Goal: Task Accomplishment & Management: Complete application form

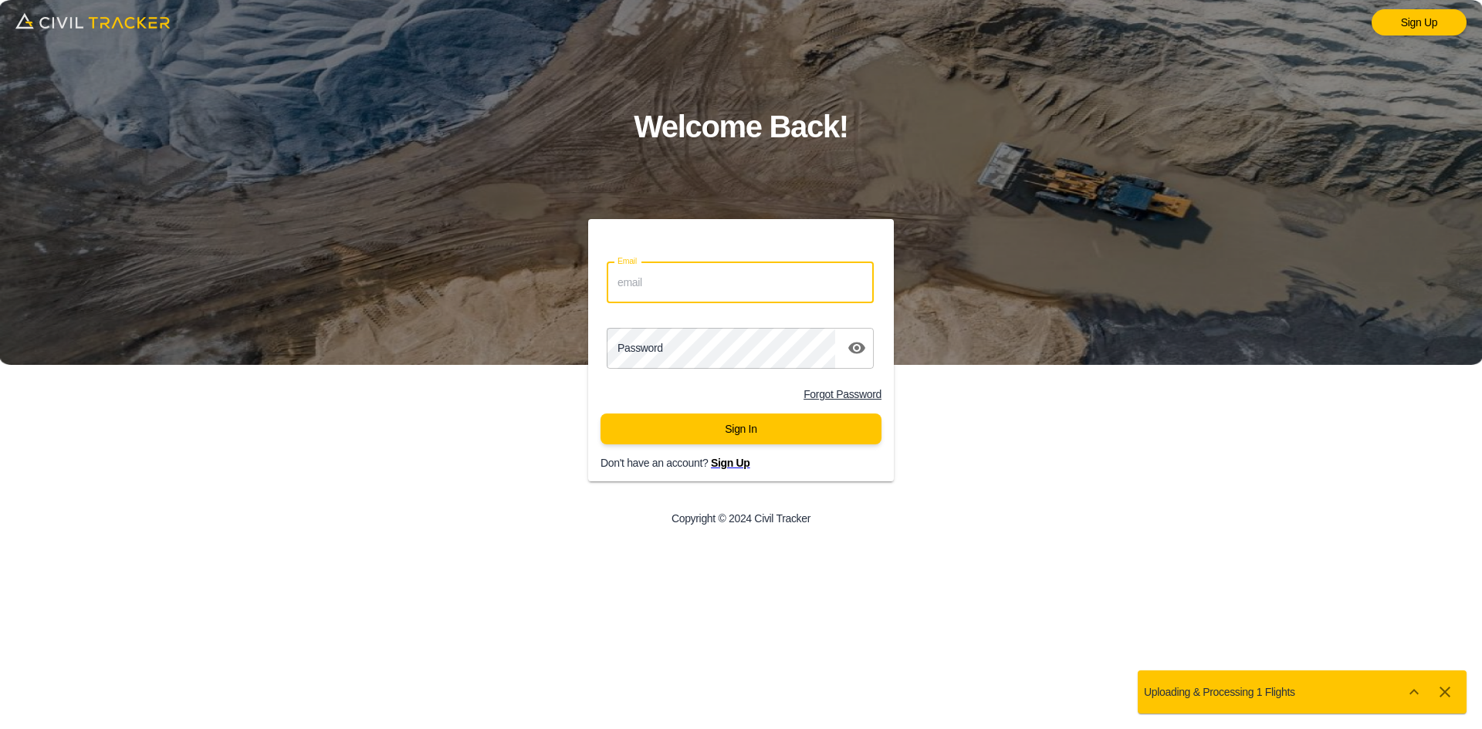
click at [717, 279] on input "Email" at bounding box center [740, 282] width 267 height 41
type input "[EMAIL_ADDRESS][DOMAIN_NAME]"
click at [648, 370] on div "Password password" at bounding box center [741, 348] width 306 height 53
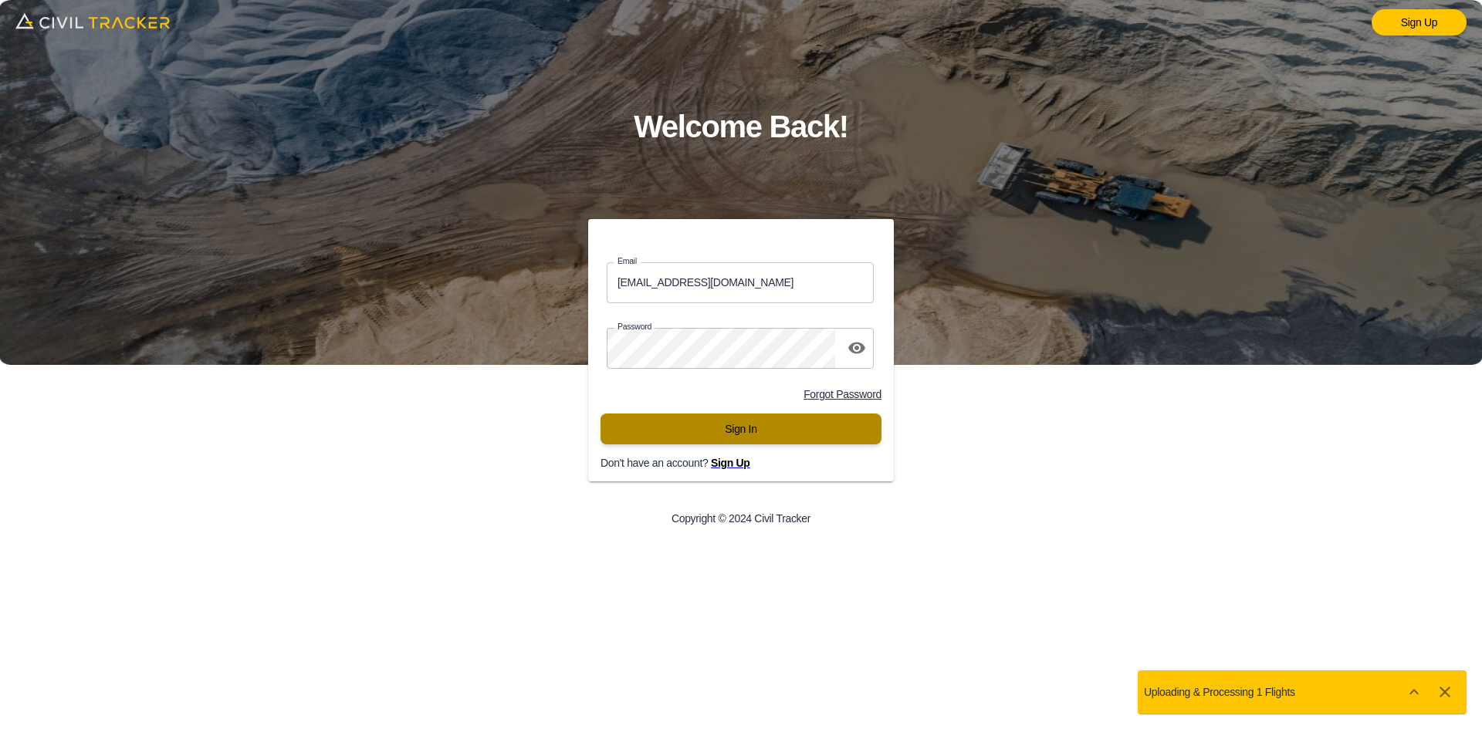
click at [665, 438] on button "Sign In" at bounding box center [740, 429] width 281 height 31
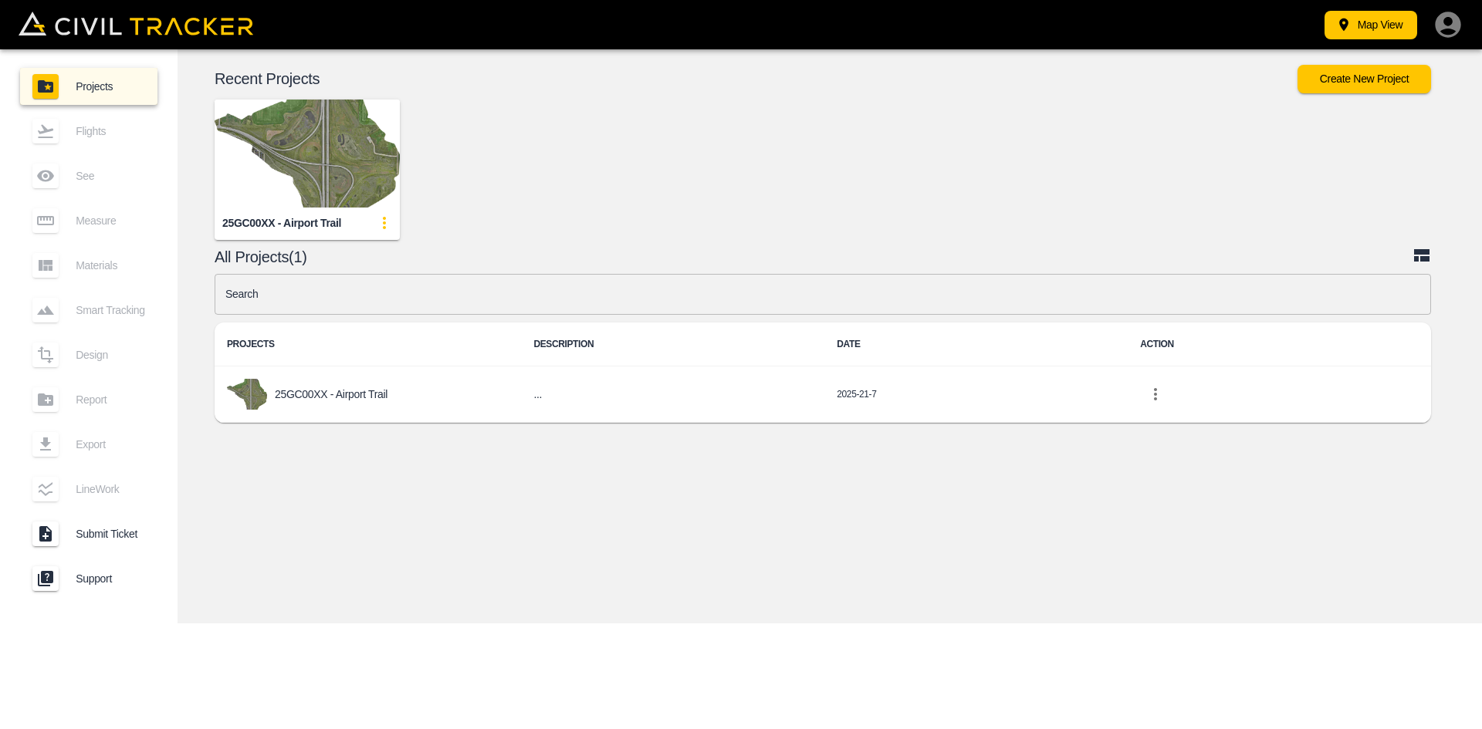
click at [319, 134] on img "button" at bounding box center [307, 154] width 185 height 108
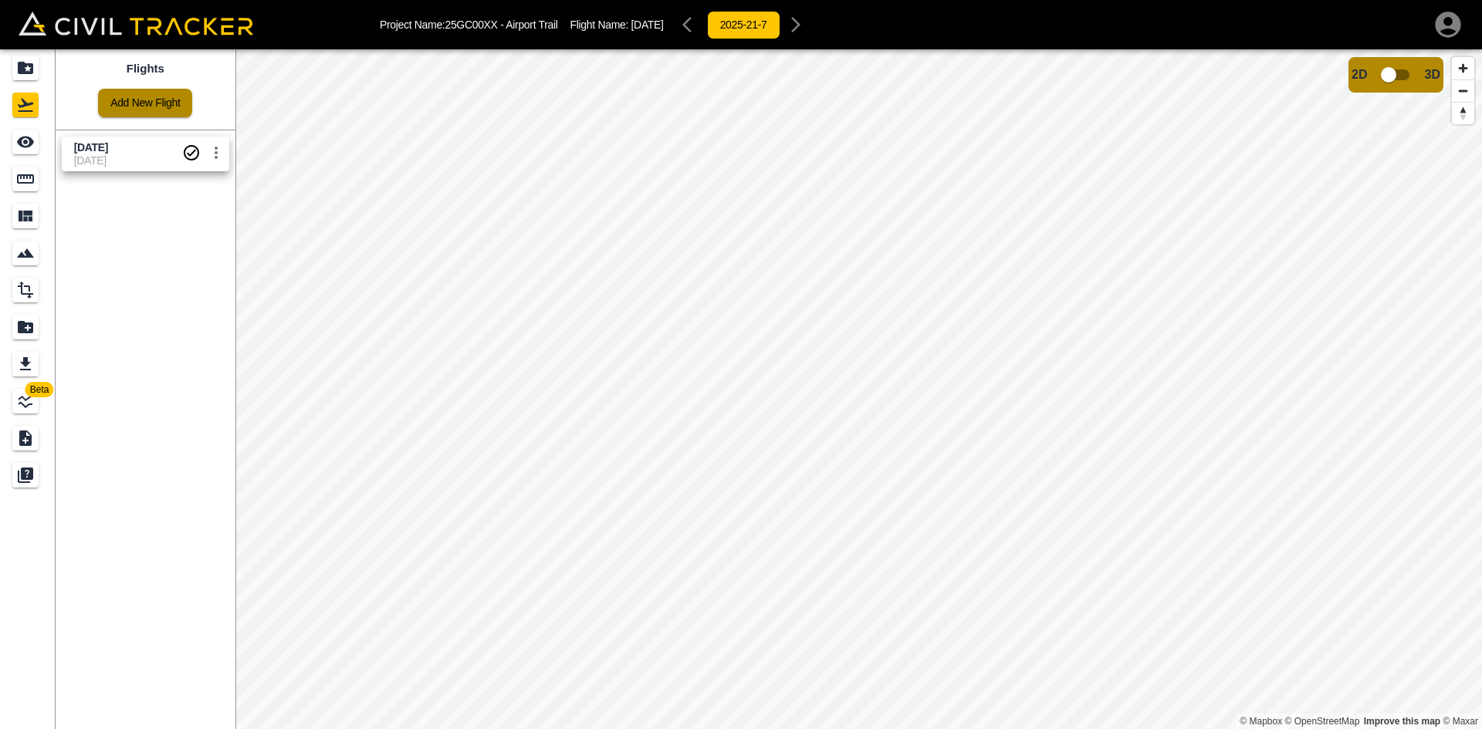
click at [153, 107] on link "Add New Flight" at bounding box center [145, 103] width 94 height 29
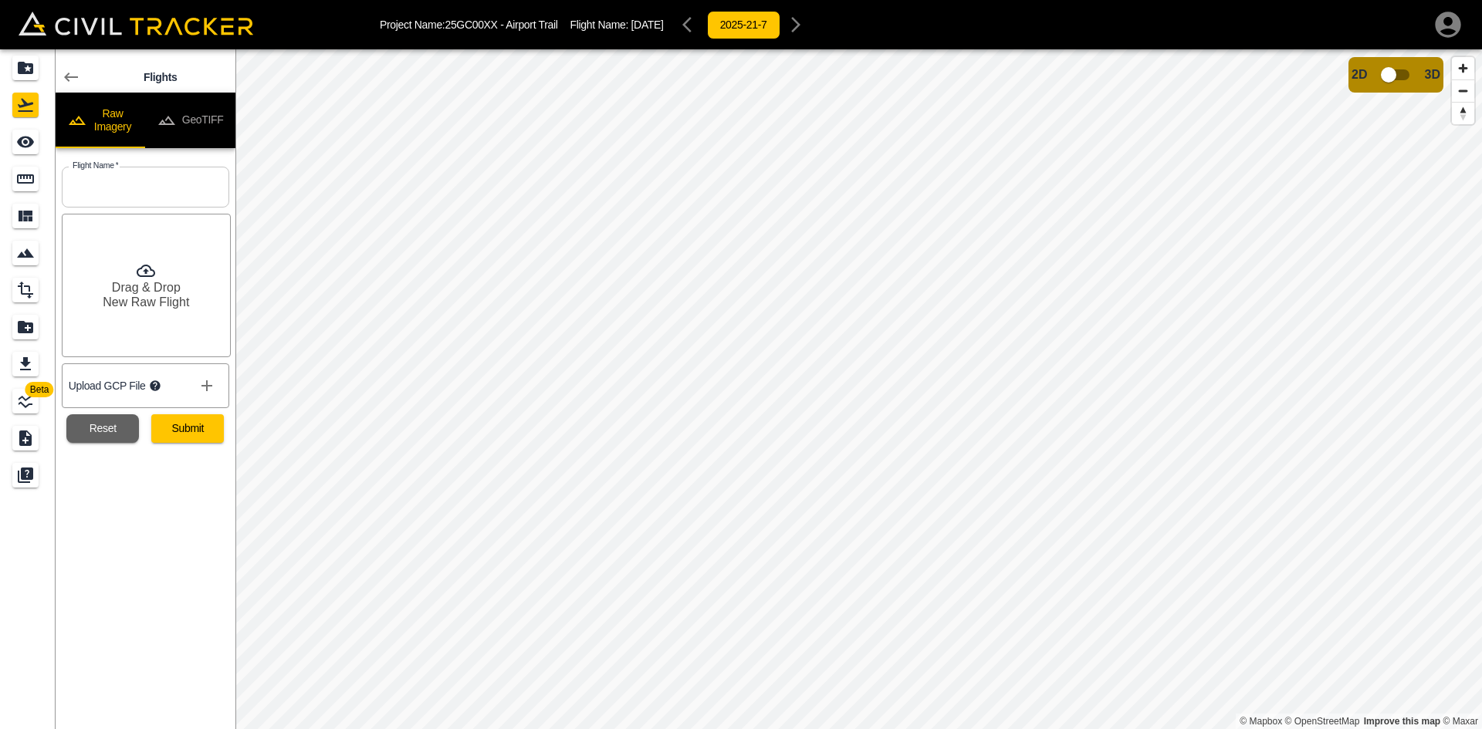
click at [213, 118] on button "GeoTIFF" at bounding box center [190, 121] width 90 height 56
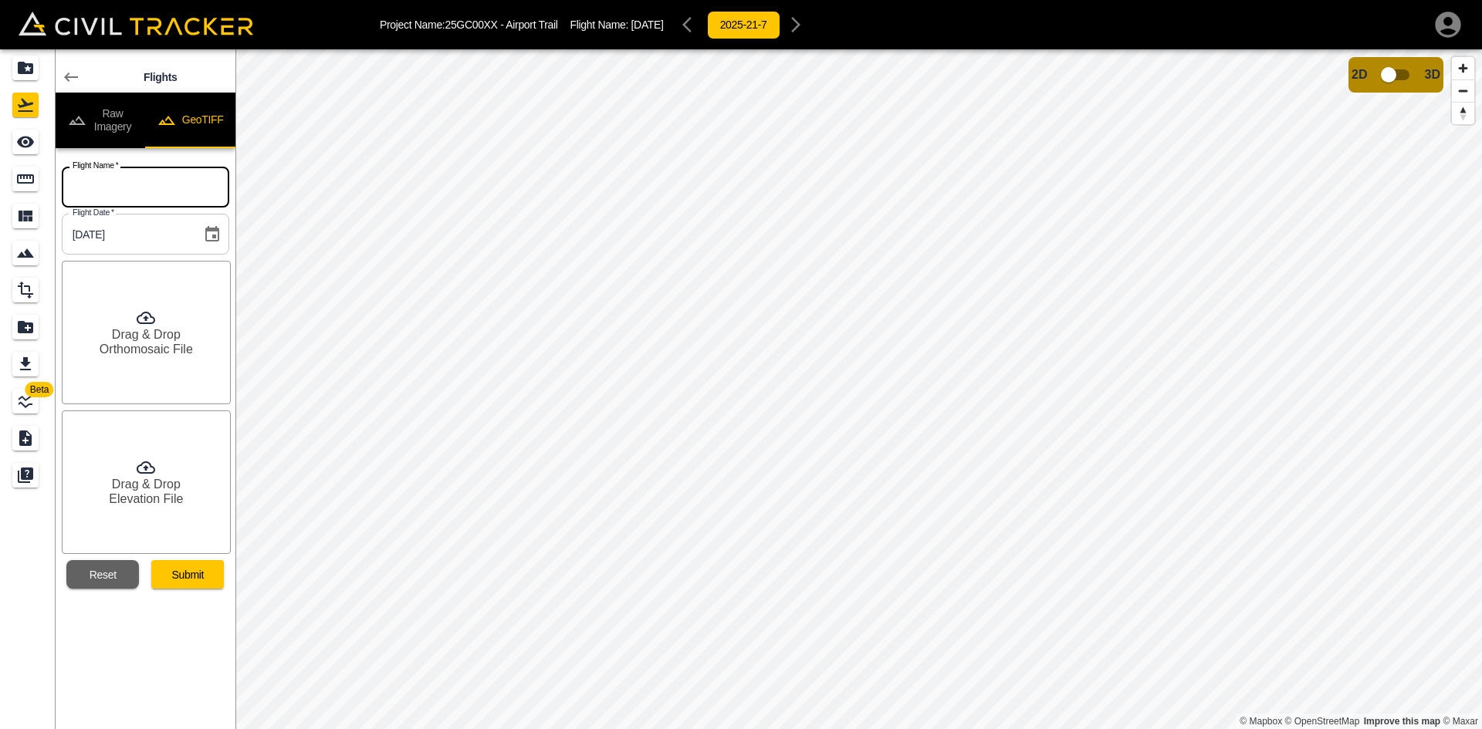
click at [160, 199] on input "text" at bounding box center [145, 187] width 167 height 41
type input "[DATE]"
click at [122, 364] on div "Drag & Drop Orthomosaic File" at bounding box center [146, 333] width 169 height 144
click at [139, 464] on icon at bounding box center [146, 467] width 19 height 19
click at [181, 580] on button "Submit" at bounding box center [187, 574] width 73 height 29
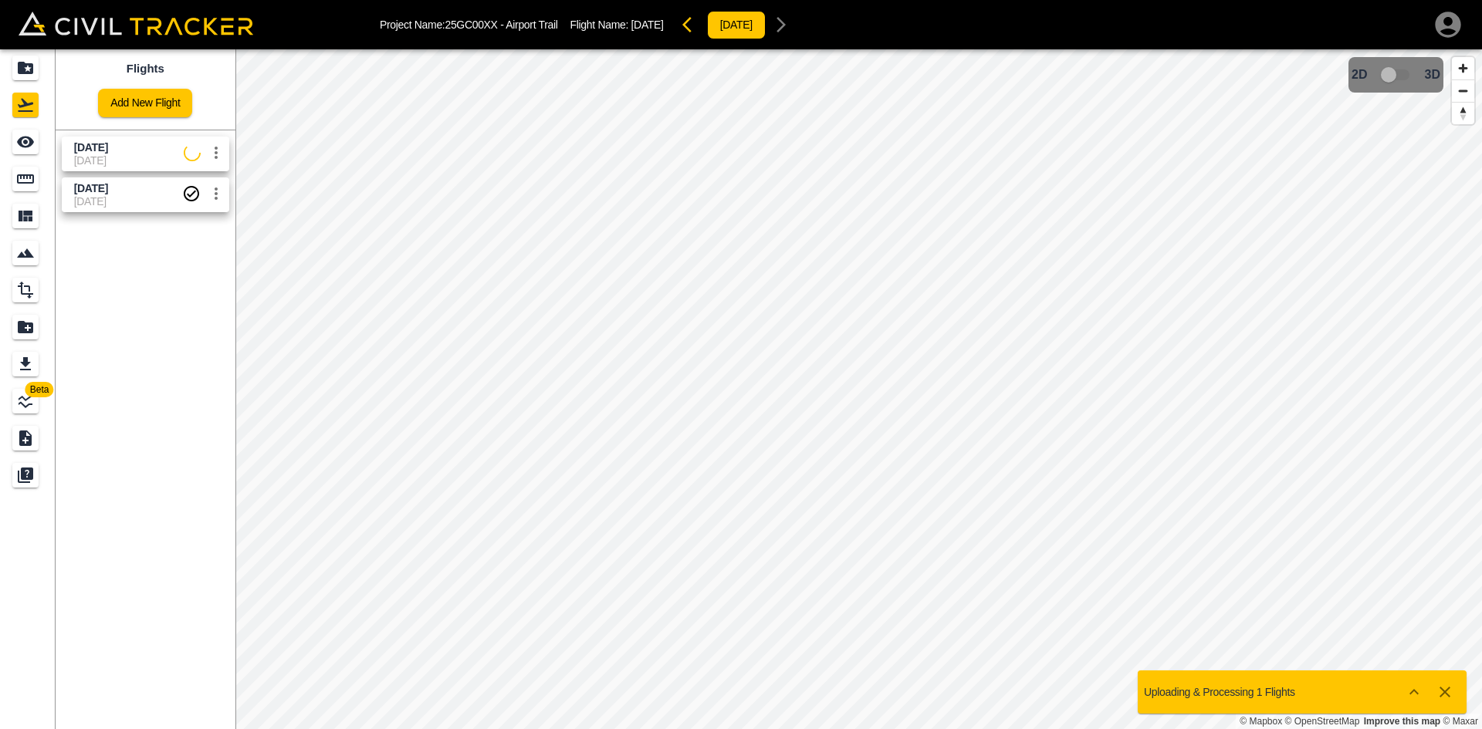
click at [103, 162] on span "[DATE]" at bounding box center [129, 160] width 110 height 12
click at [33, 146] on icon "See" at bounding box center [25, 142] width 19 height 19
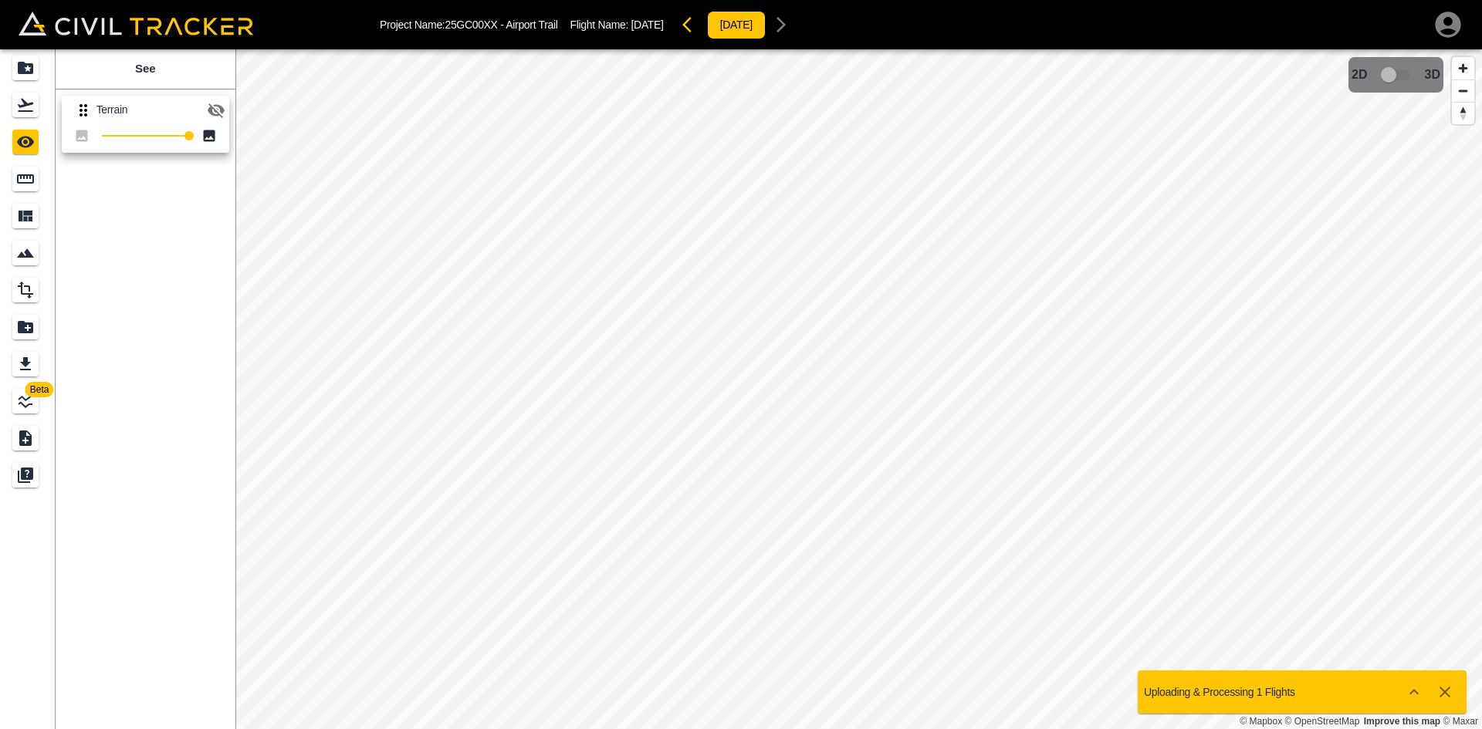
click at [216, 103] on icon "button" at bounding box center [216, 110] width 19 height 19
click at [23, 101] on icon "Flights" at bounding box center [25, 105] width 15 height 13
click at [19, 64] on icon "Projects" at bounding box center [25, 68] width 15 height 12
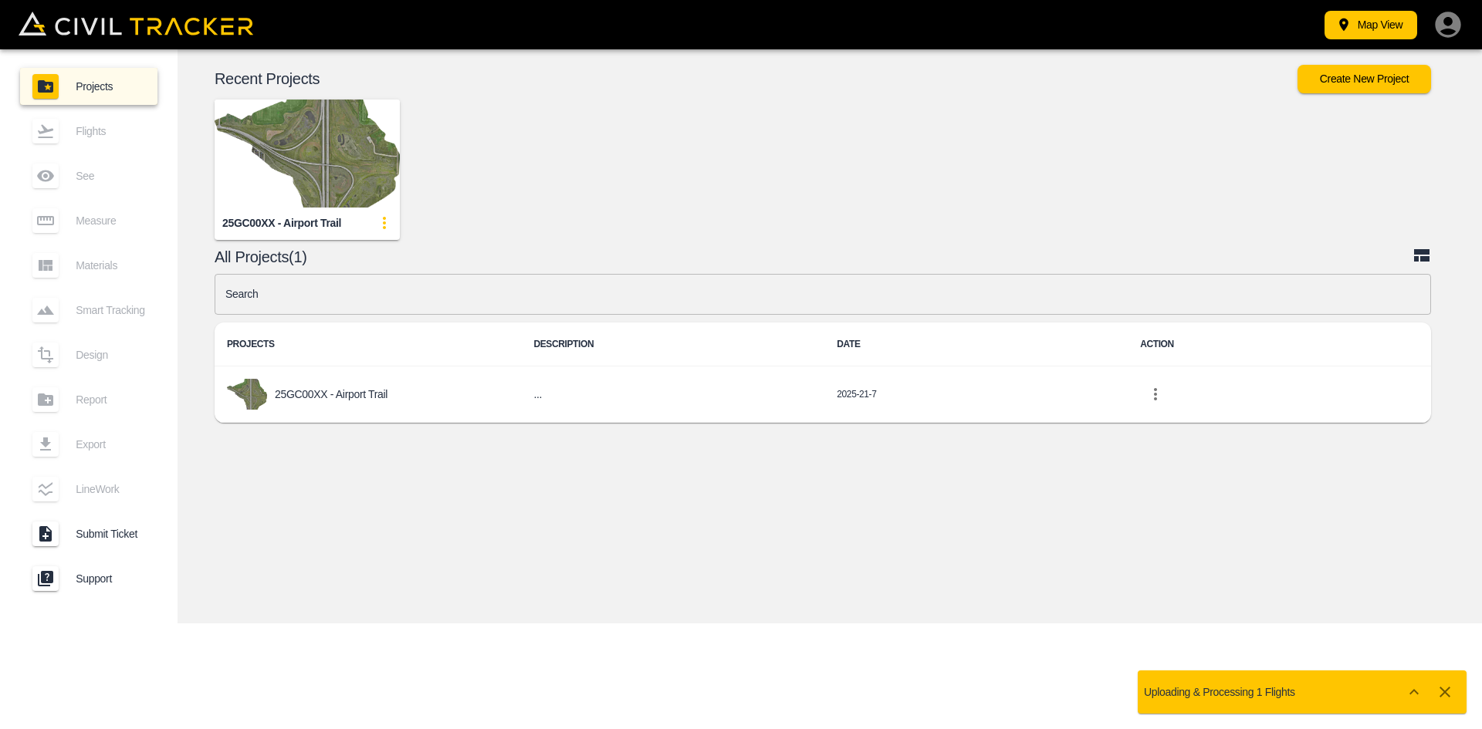
click at [347, 159] on img "button" at bounding box center [307, 154] width 185 height 108
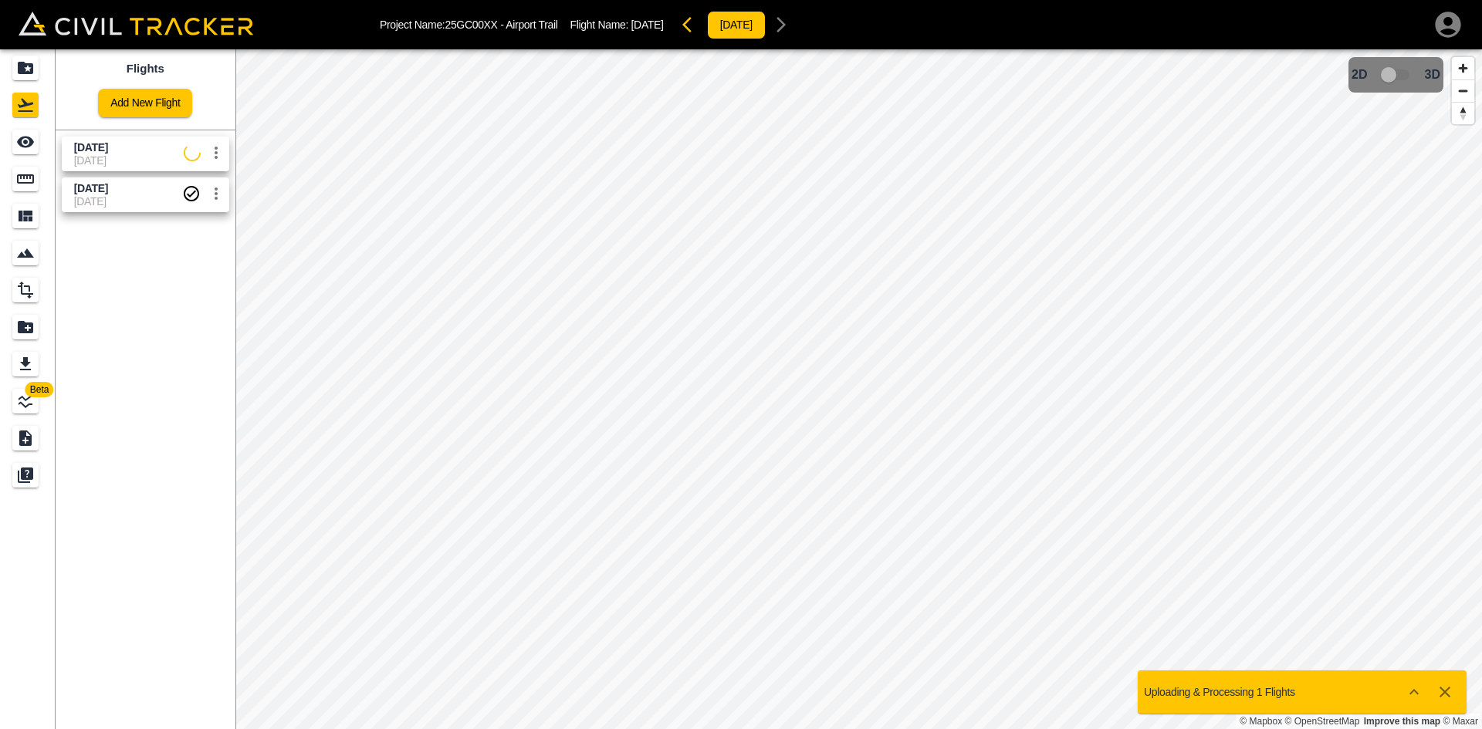
click at [129, 157] on span "[DATE]" at bounding box center [129, 160] width 110 height 12
click at [13, 137] on div "See" at bounding box center [25, 142] width 26 height 25
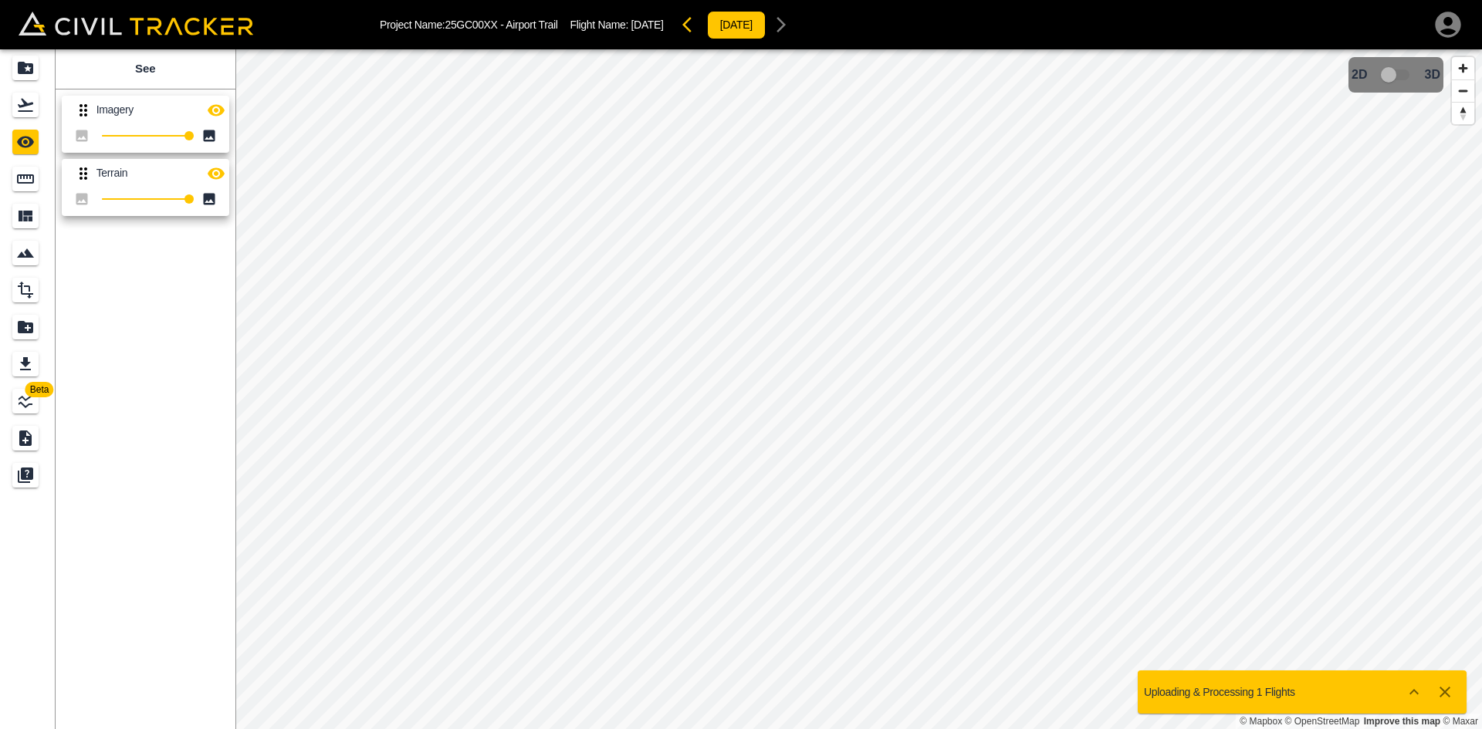
click at [213, 107] on icon "button" at bounding box center [216, 110] width 17 height 12
click at [216, 111] on icon "button" at bounding box center [216, 110] width 17 height 15
click at [33, 109] on icon "Flights" at bounding box center [25, 105] width 19 height 19
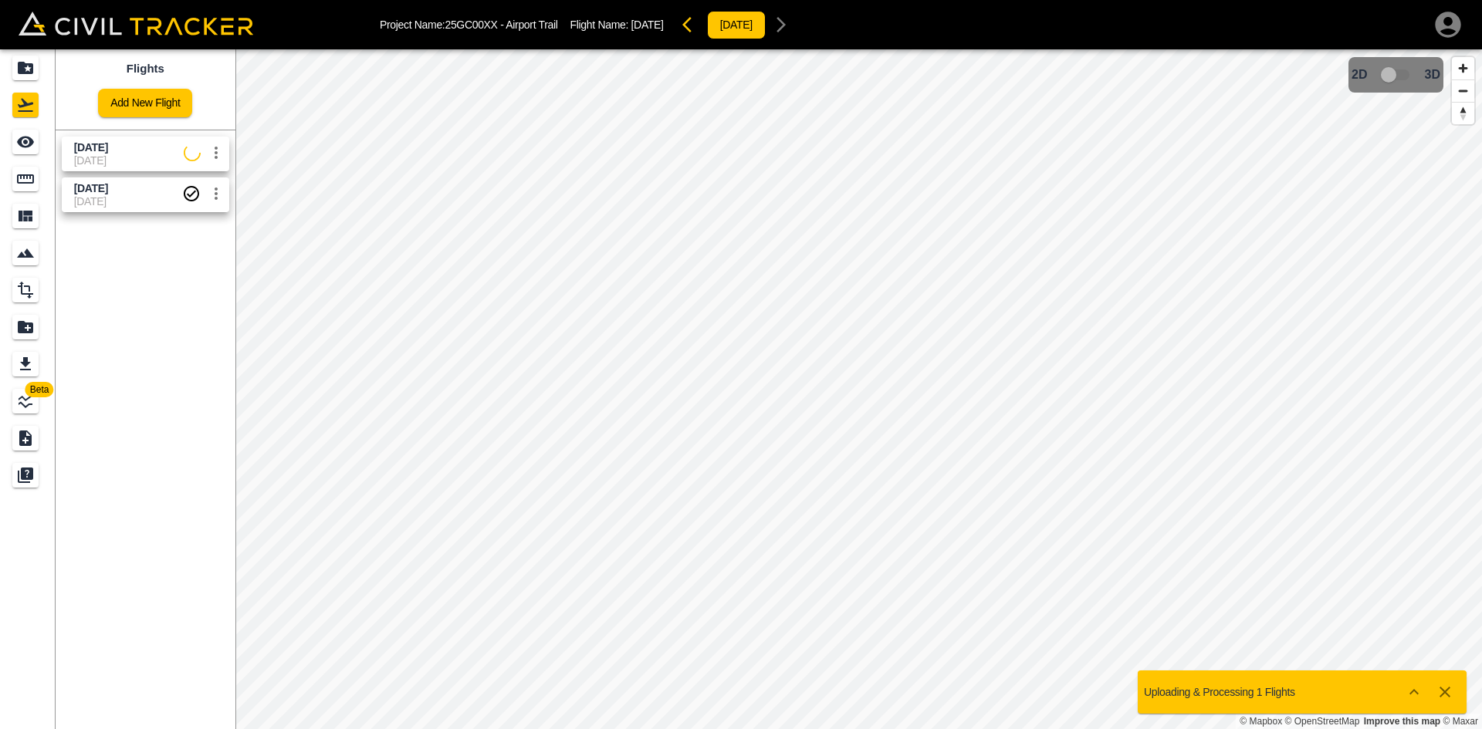
click at [223, 151] on icon "settings" at bounding box center [216, 153] width 19 height 19
click at [194, 218] on li "Delete" at bounding box center [178, 211] width 107 height 25
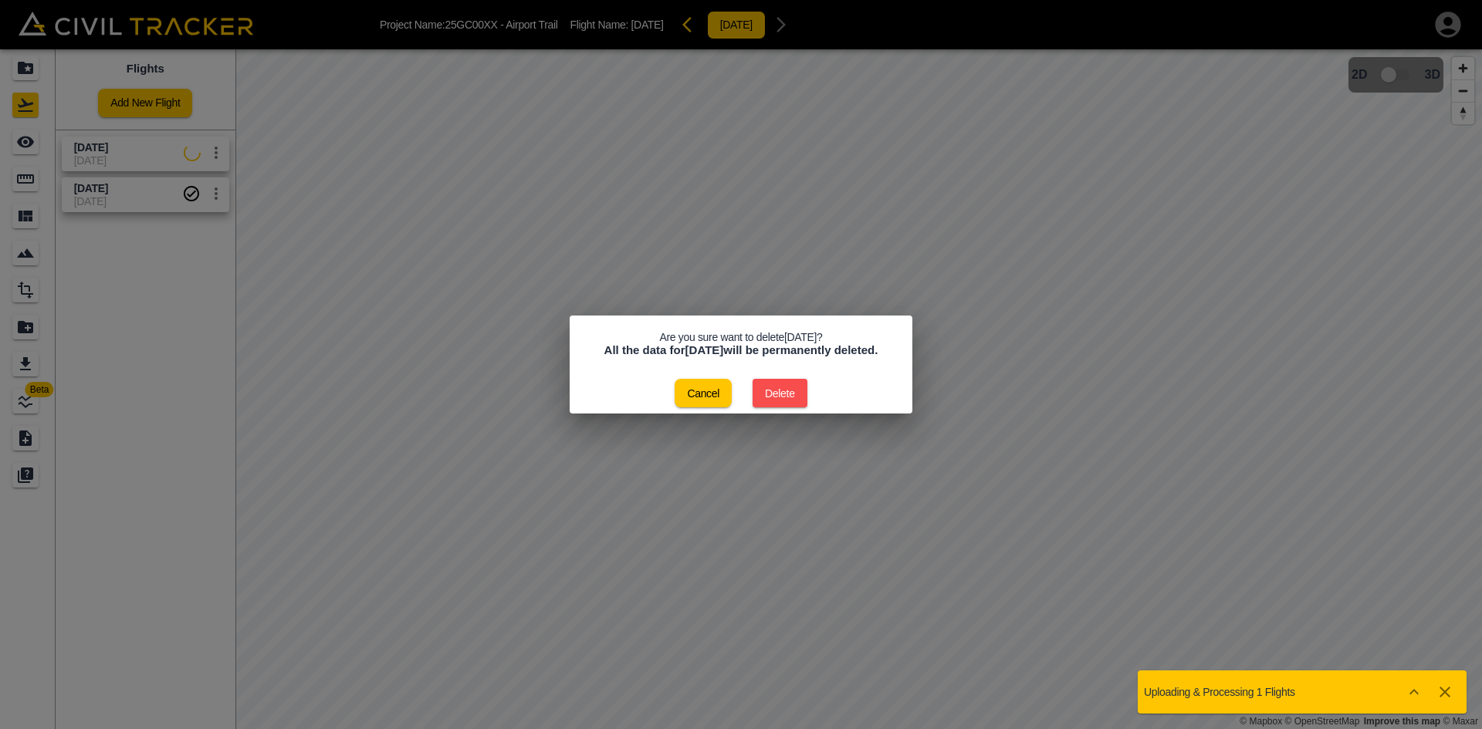
click at [788, 403] on button "Delete" at bounding box center [780, 393] width 55 height 29
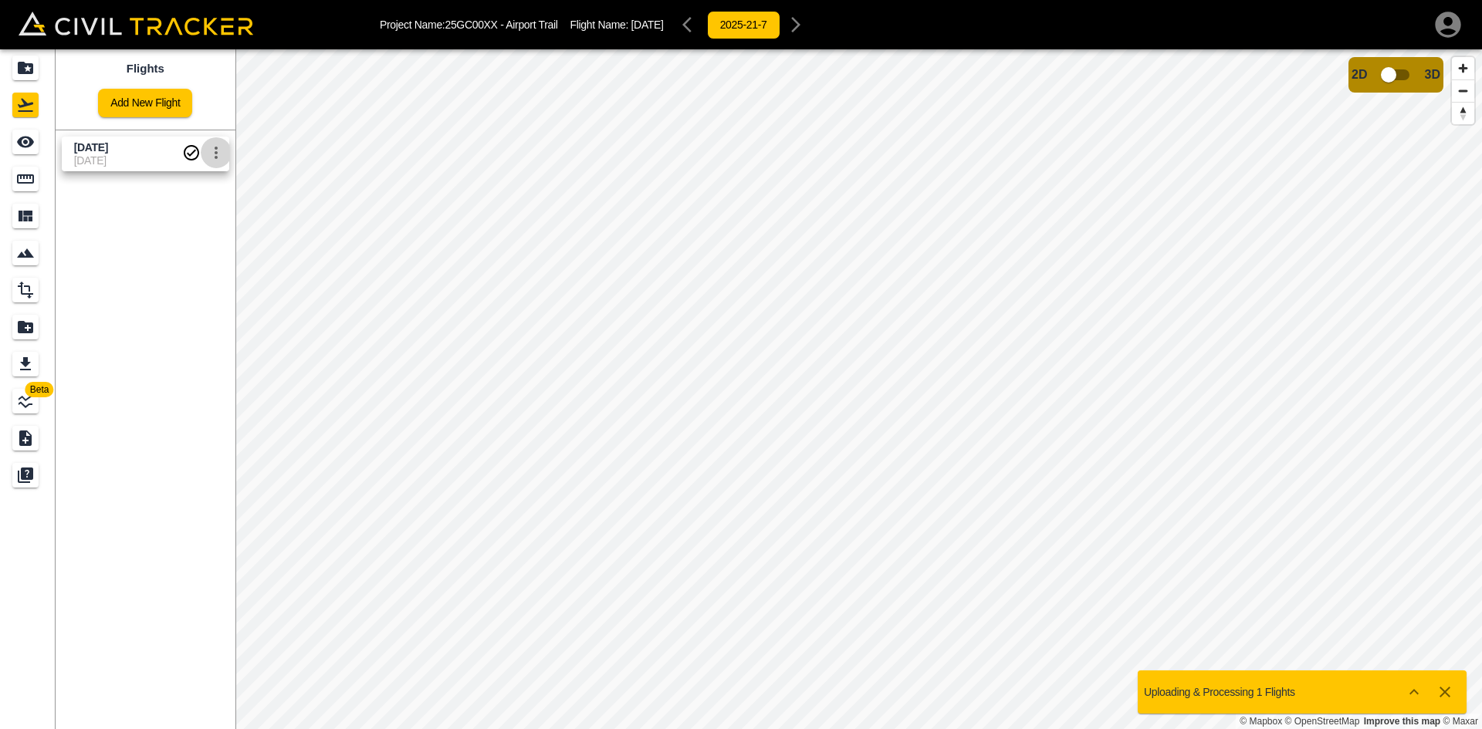
click at [220, 157] on icon "settings" at bounding box center [216, 153] width 19 height 19
click at [27, 177] on div at bounding box center [741, 364] width 1482 height 729
click at [27, 177] on icon "Measure" at bounding box center [25, 178] width 17 height 9
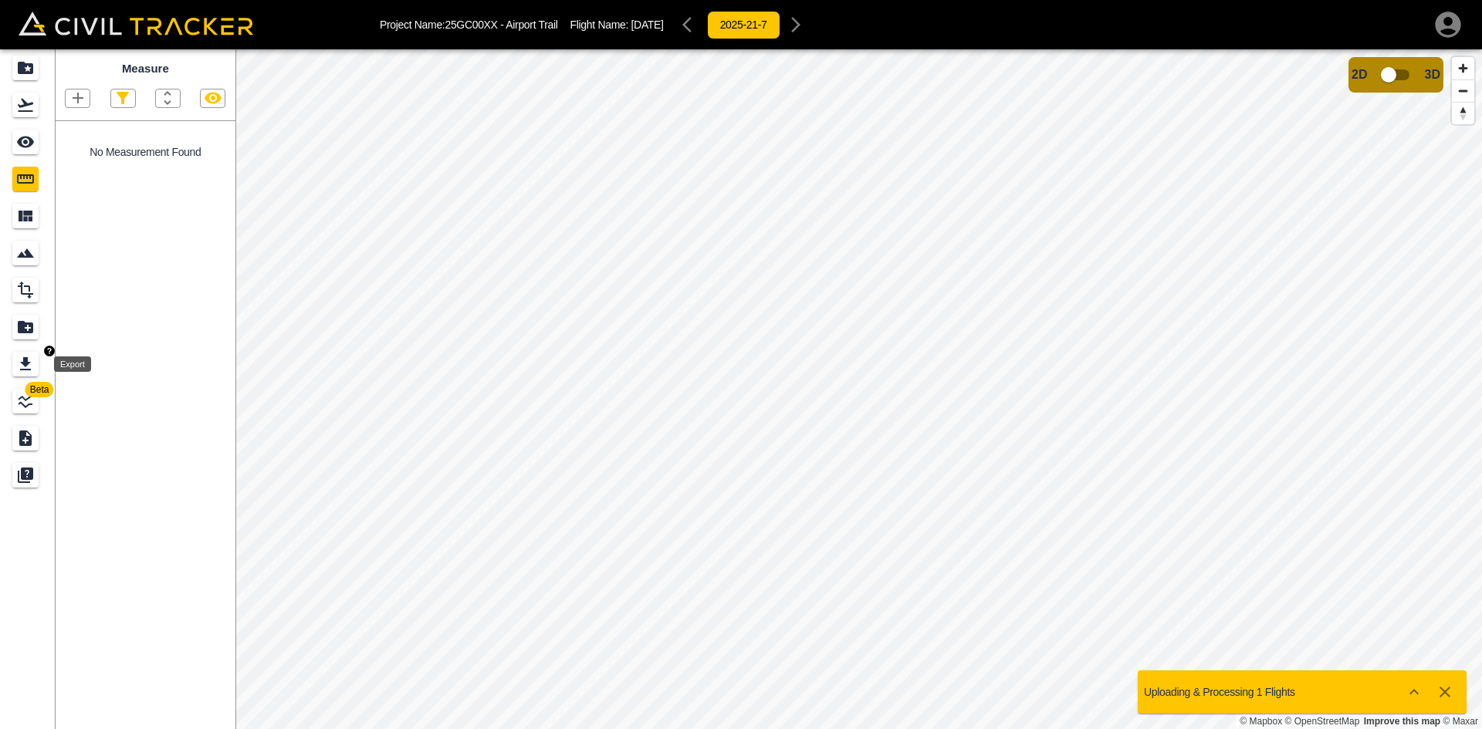
click at [28, 364] on icon "Export" at bounding box center [25, 363] width 11 height 13
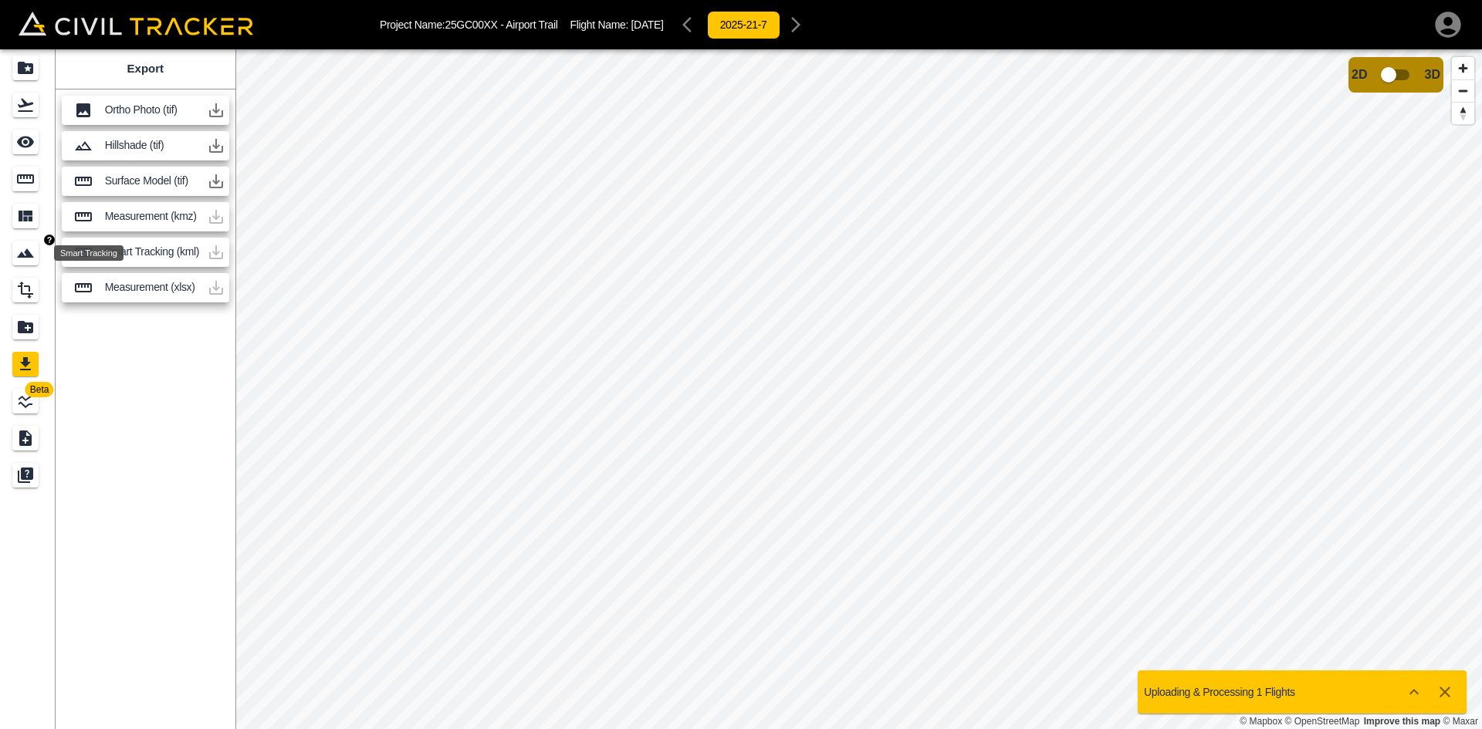
click at [23, 259] on icon "Smart Tracking" at bounding box center [25, 253] width 19 height 19
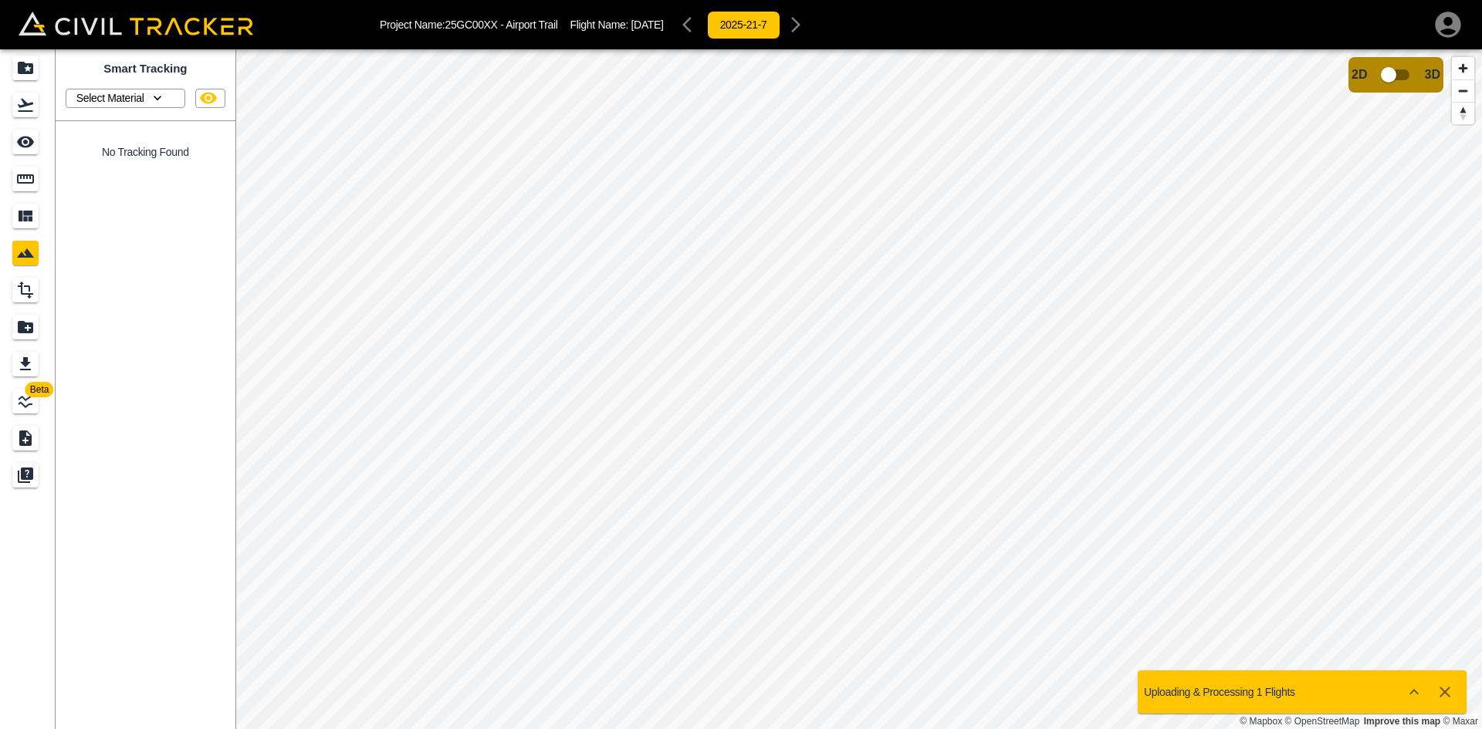
click at [110, 99] on p "Select Material" at bounding box center [110, 98] width 68 height 12
click at [32, 116] on div at bounding box center [741, 364] width 1482 height 729
click at [22, 103] on icon "Flights" at bounding box center [25, 105] width 19 height 19
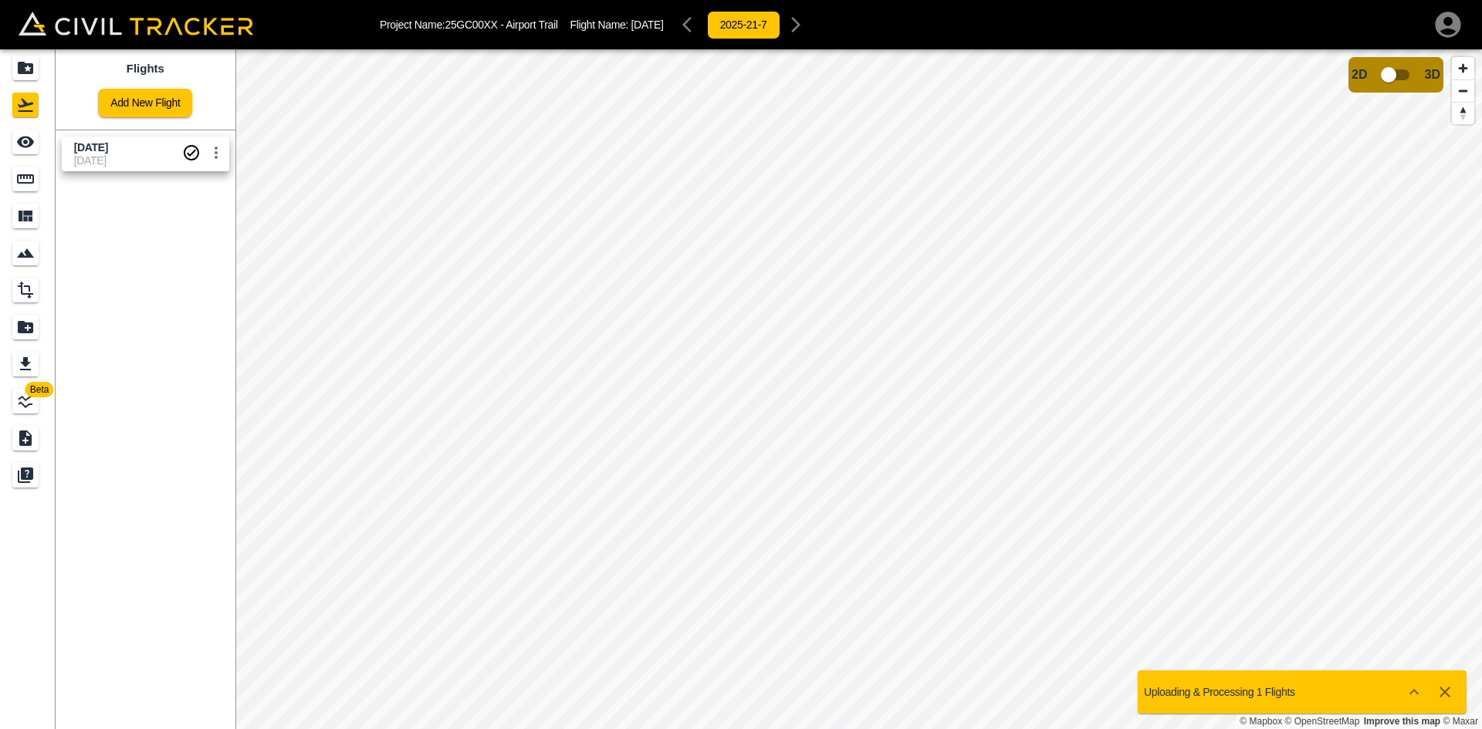
click at [218, 153] on icon "settings" at bounding box center [216, 153] width 19 height 19
click at [184, 215] on h6 "Delete" at bounding box center [200, 211] width 39 height 9
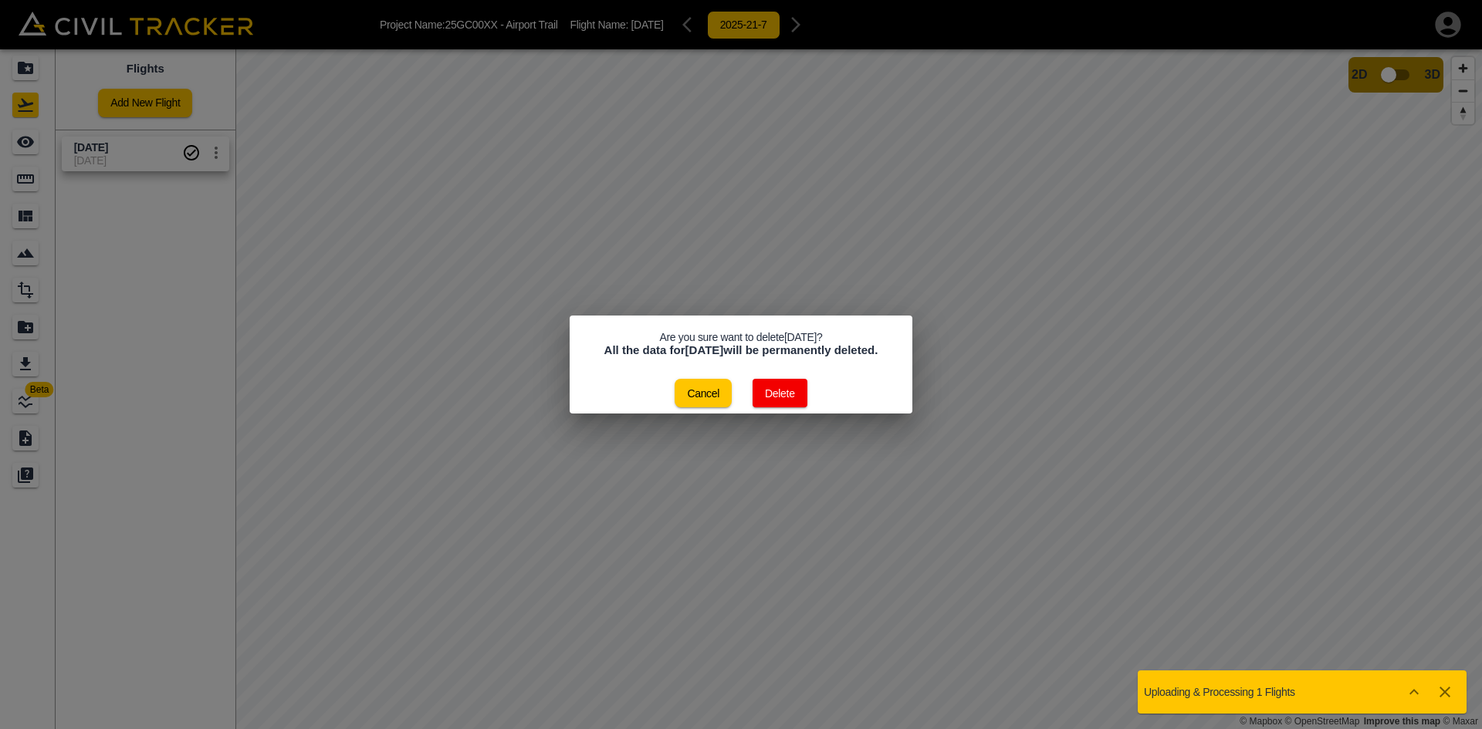
click at [781, 397] on button "Delete" at bounding box center [780, 393] width 55 height 29
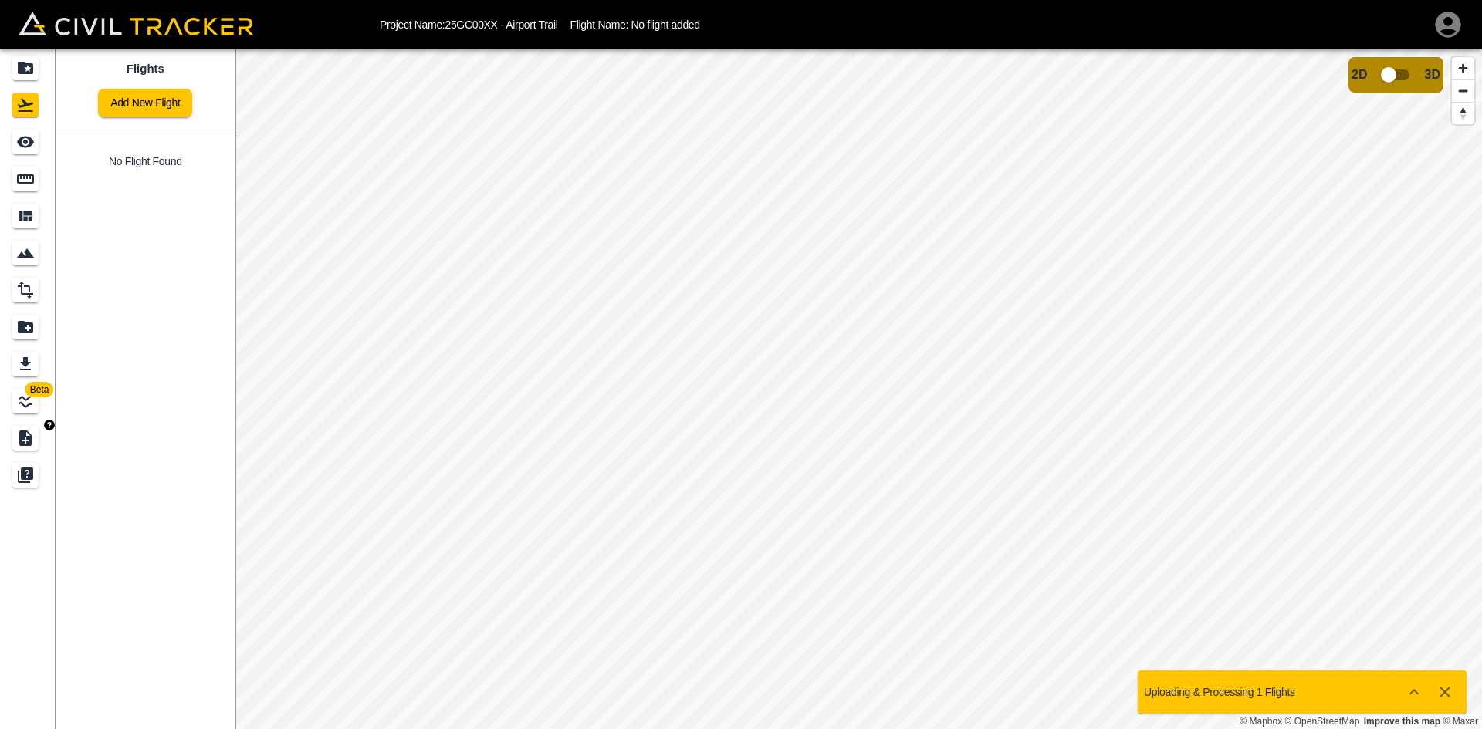
click at [173, 92] on link "Add New Flight" at bounding box center [145, 103] width 94 height 29
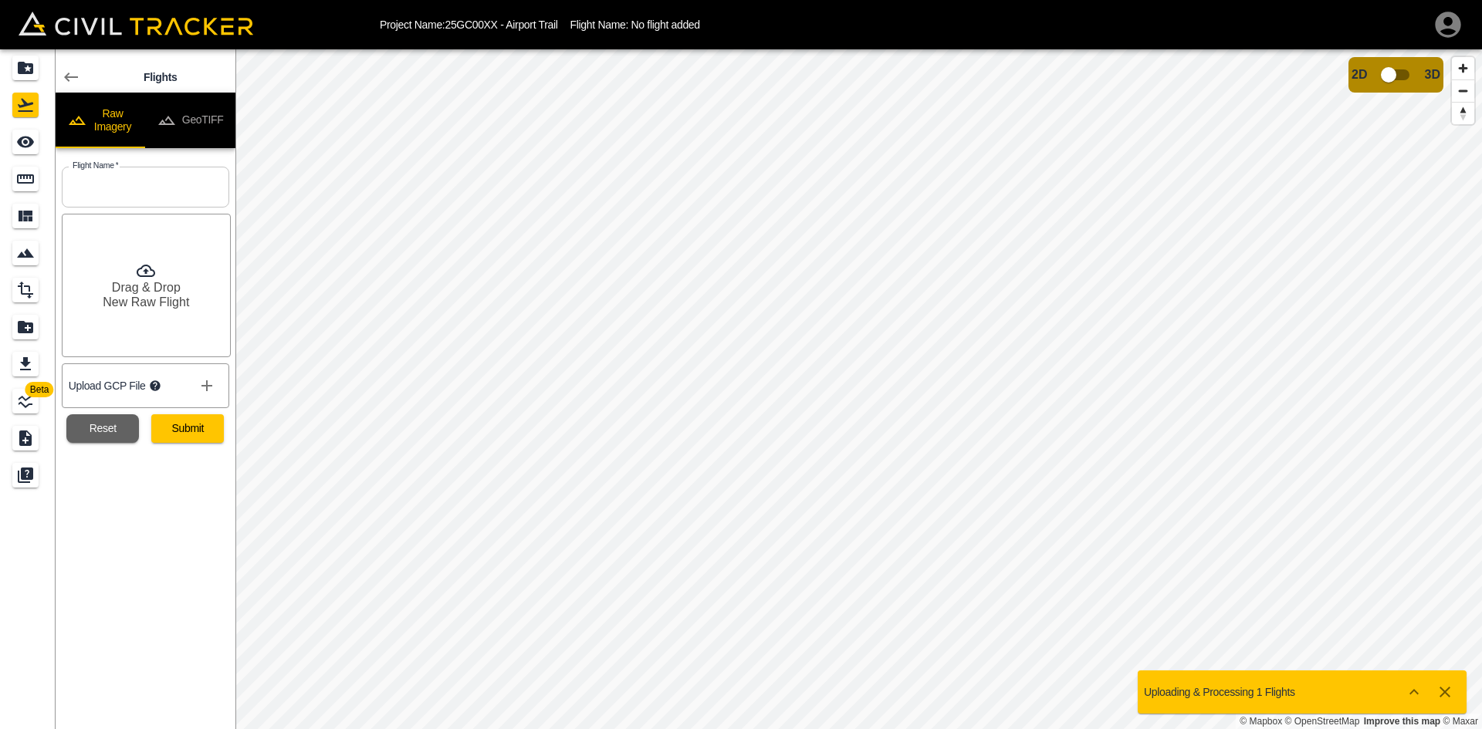
drag, startPoint x: 173, startPoint y: 92, endPoint x: 205, endPoint y: 103, distance: 34.4
click at [205, 103] on button "GeoTIFF" at bounding box center [190, 121] width 90 height 56
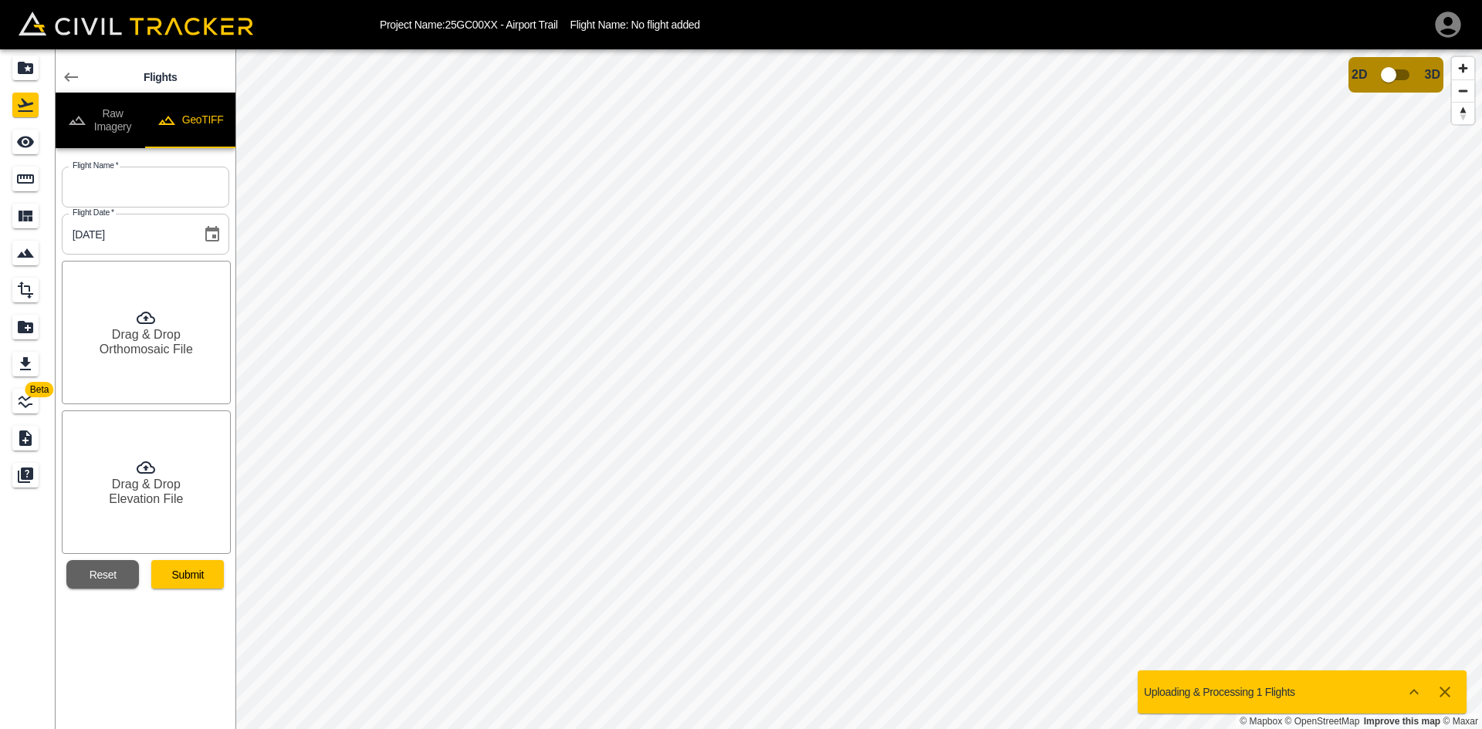
click at [205, 103] on button "GeoTIFF" at bounding box center [190, 121] width 90 height 56
click at [158, 193] on input "text" at bounding box center [145, 187] width 167 height 41
type input "[DATE]"
click at [145, 347] on h6 "Orthomosaic File" at bounding box center [146, 349] width 93 height 15
click at [139, 489] on h6 "Drag & Drop" at bounding box center [146, 484] width 69 height 15
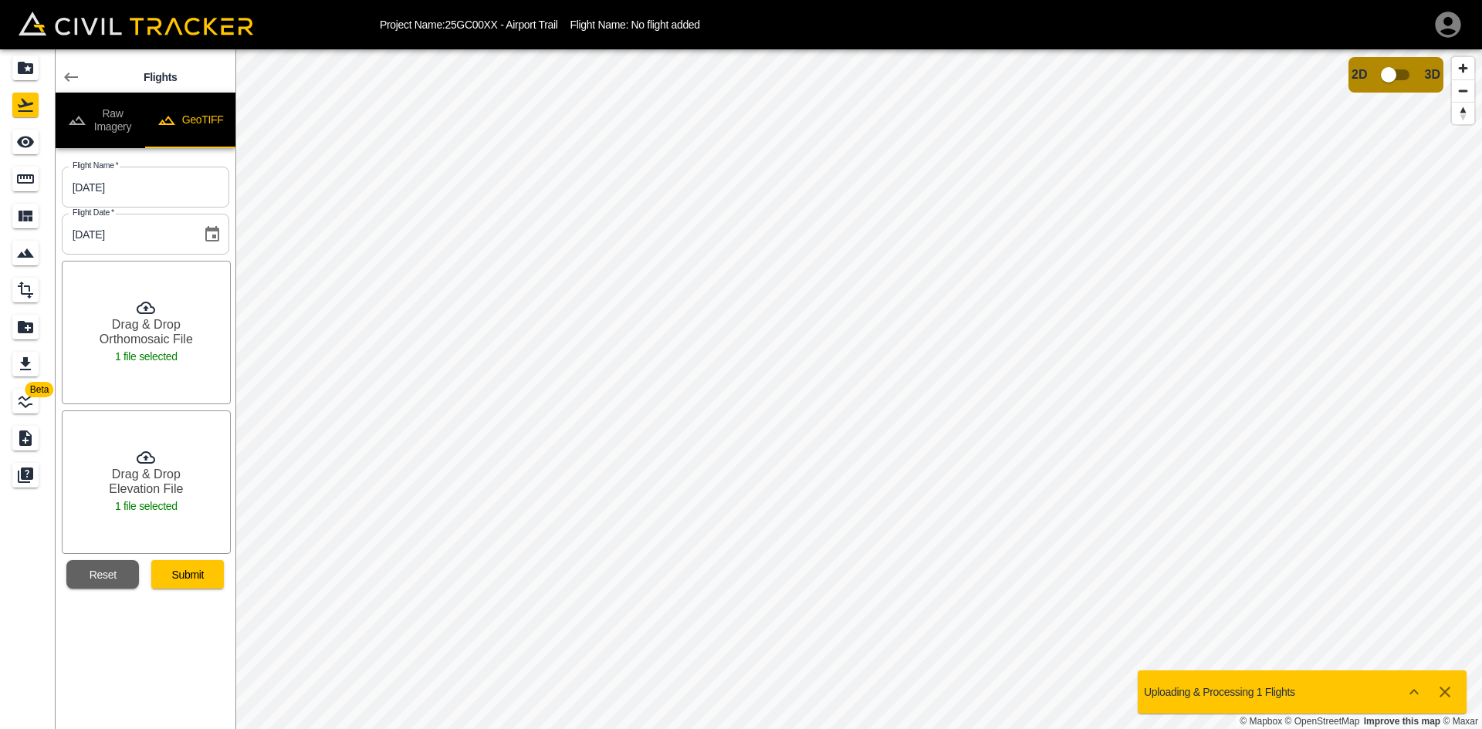
click at [203, 567] on button "Submit" at bounding box center [187, 574] width 73 height 29
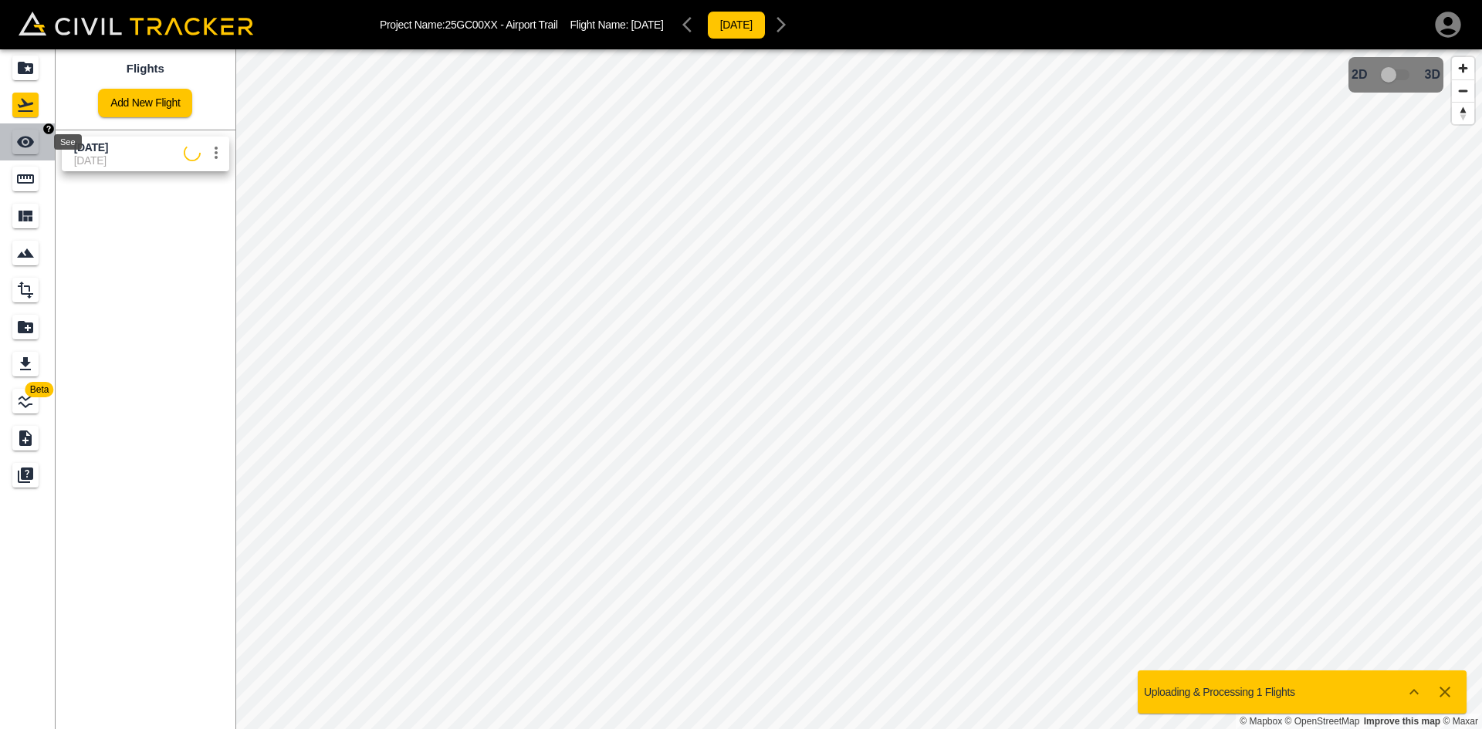
drag, startPoint x: 24, startPoint y: 137, endPoint x: 107, endPoint y: 152, distance: 84.6
click at [24, 139] on icon "See" at bounding box center [25, 142] width 19 height 19
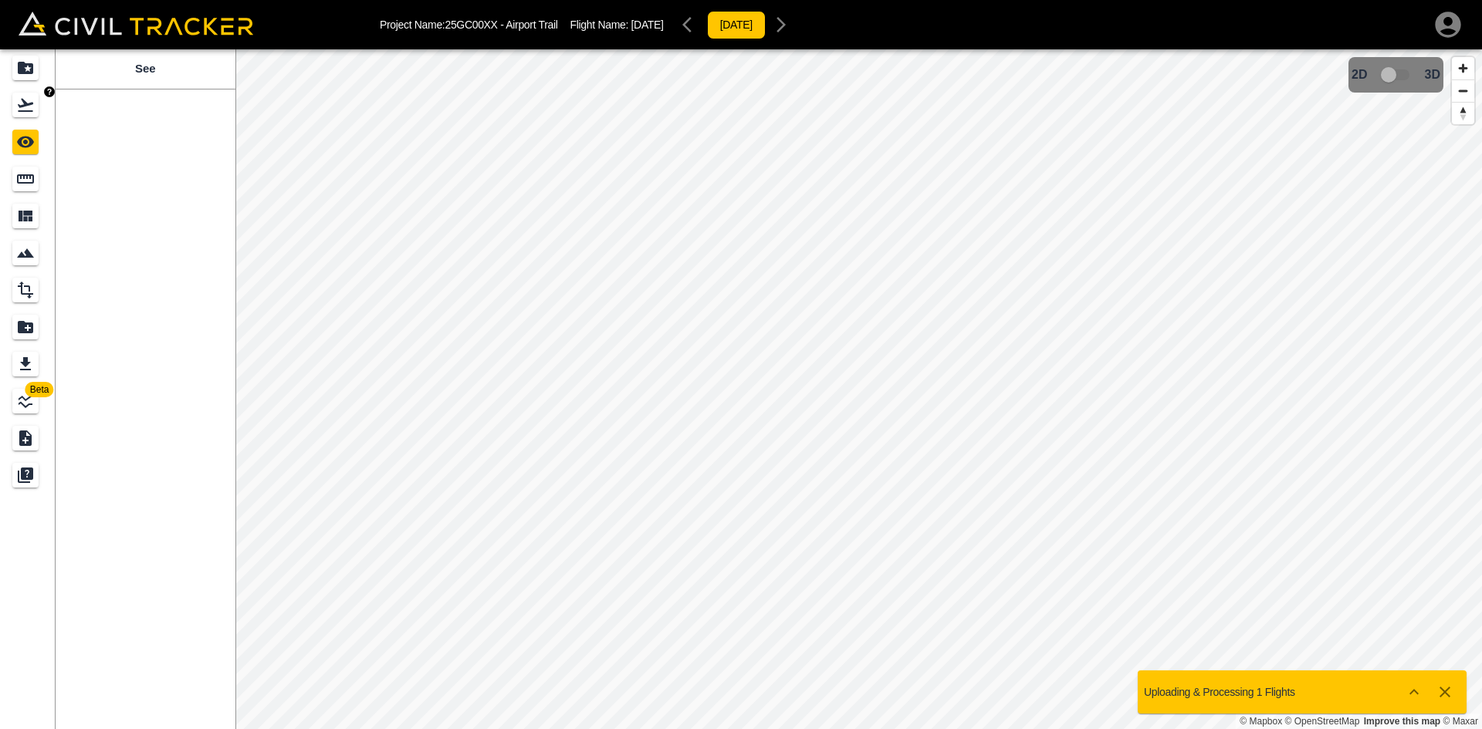
click at [31, 67] on icon "Projects" at bounding box center [25, 68] width 15 height 12
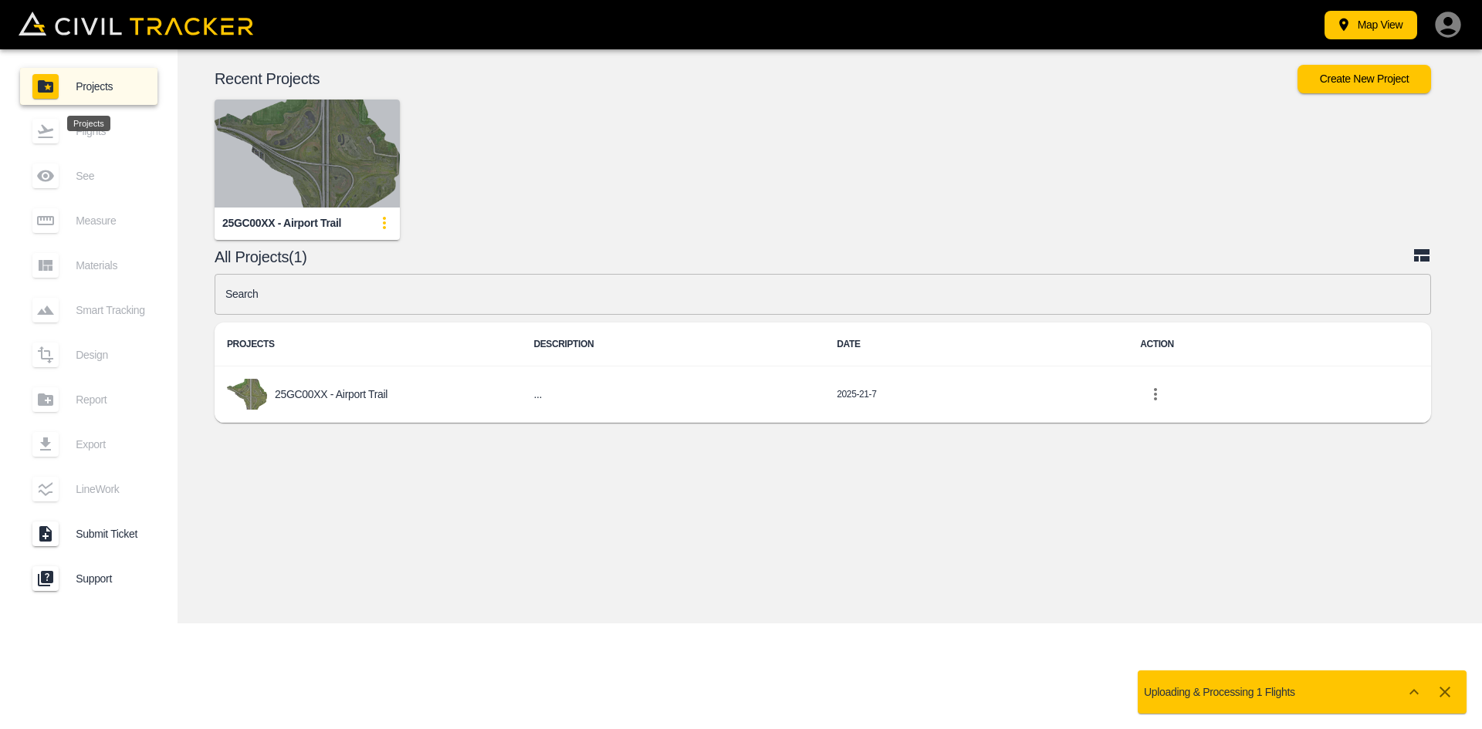
click at [293, 123] on img "button" at bounding box center [307, 154] width 185 height 108
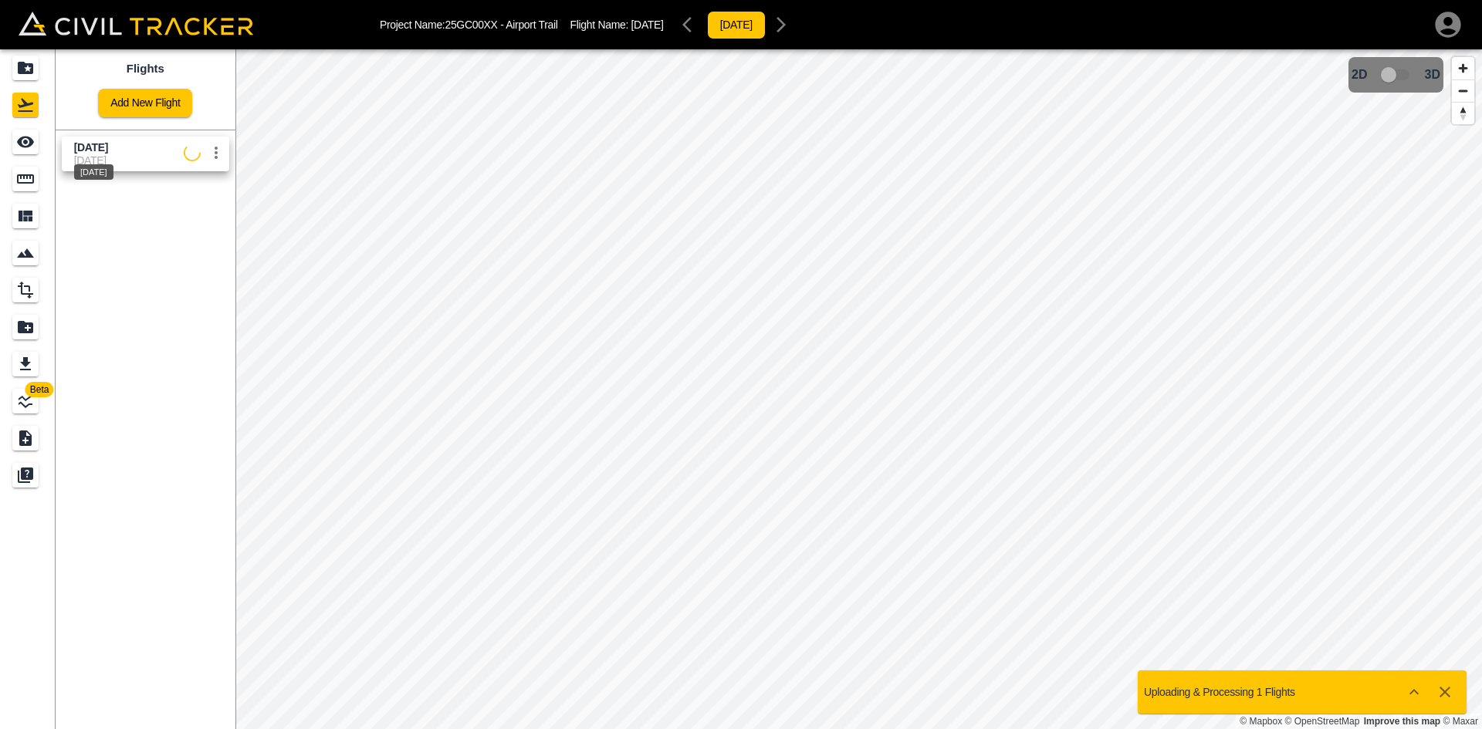
drag, startPoint x: 123, startPoint y: 151, endPoint x: 47, endPoint y: 141, distance: 76.2
click at [108, 149] on span "[DATE]" at bounding box center [91, 147] width 34 height 12
click at [29, 139] on icon "See" at bounding box center [25, 143] width 17 height 12
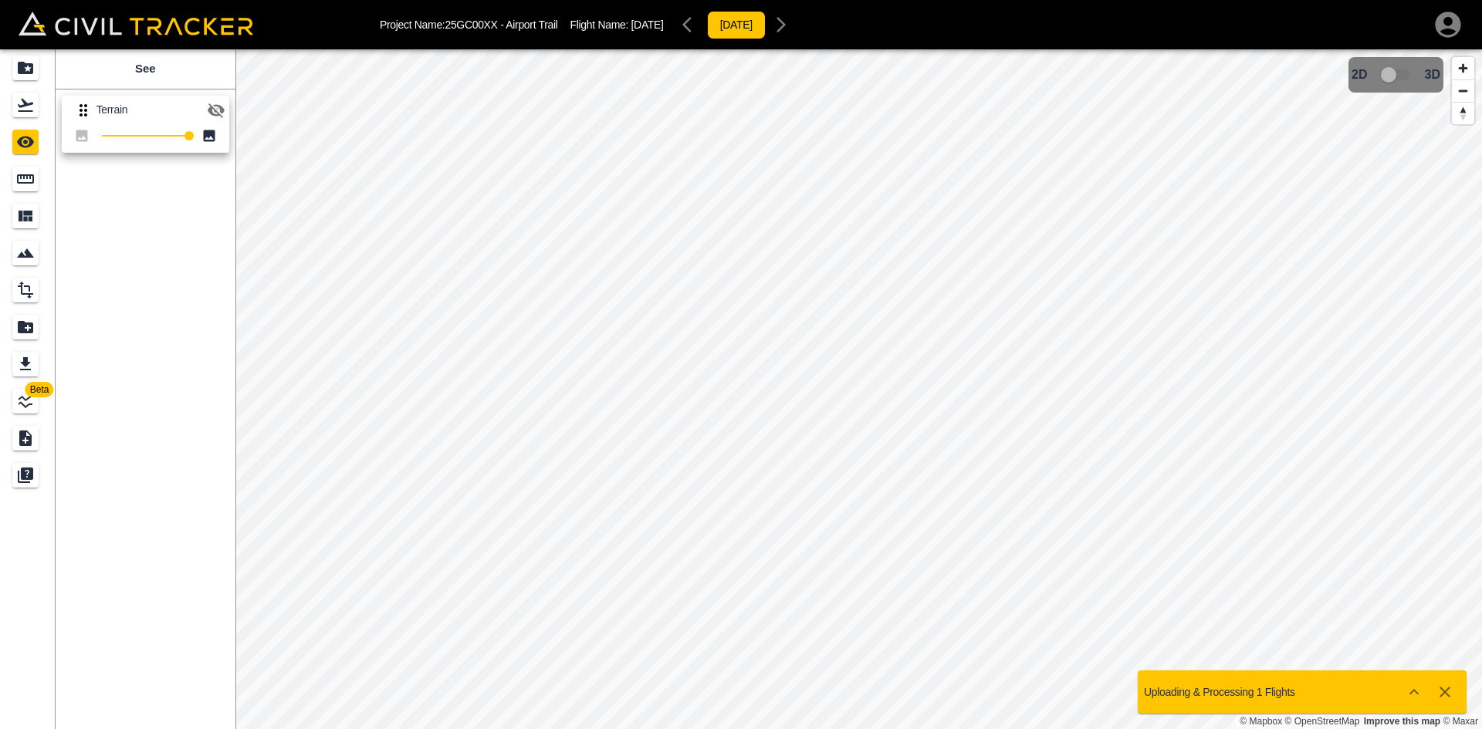
click at [219, 107] on icon "button" at bounding box center [216, 110] width 17 height 15
click at [23, 64] on icon "Projects" at bounding box center [25, 68] width 15 height 12
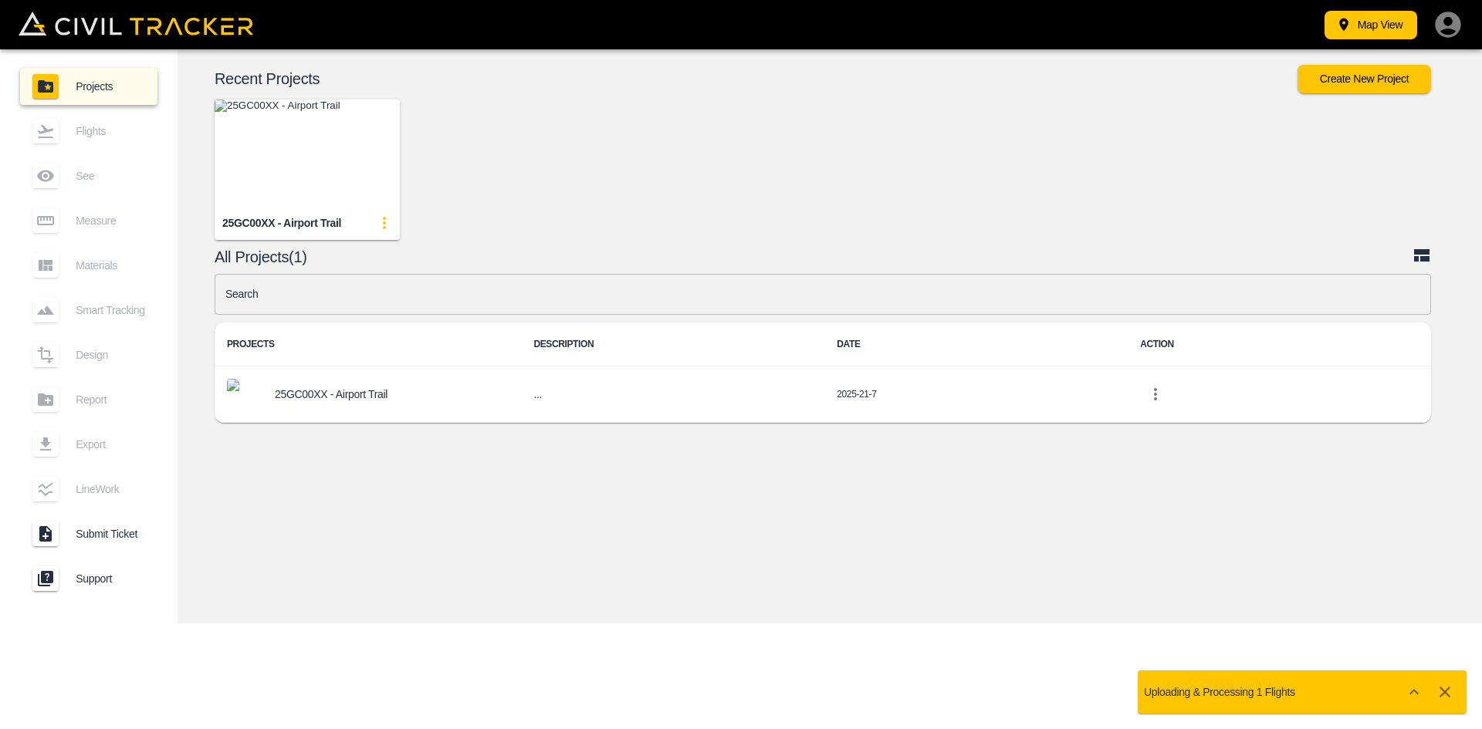
click at [1028, 603] on div "© Mapbox © OpenStreetMap Improve this map © Maxar 2D 3D Recent Projects Create …" at bounding box center [830, 336] width 1304 height 574
click at [1067, 643] on div "Map View Projects Flights See Measure Materials Smart Tracking Design Report Ex…" at bounding box center [741, 364] width 1482 height 729
click at [348, 159] on img "button" at bounding box center [307, 154] width 185 height 108
